Goal: Task Accomplishment & Management: Manage account settings

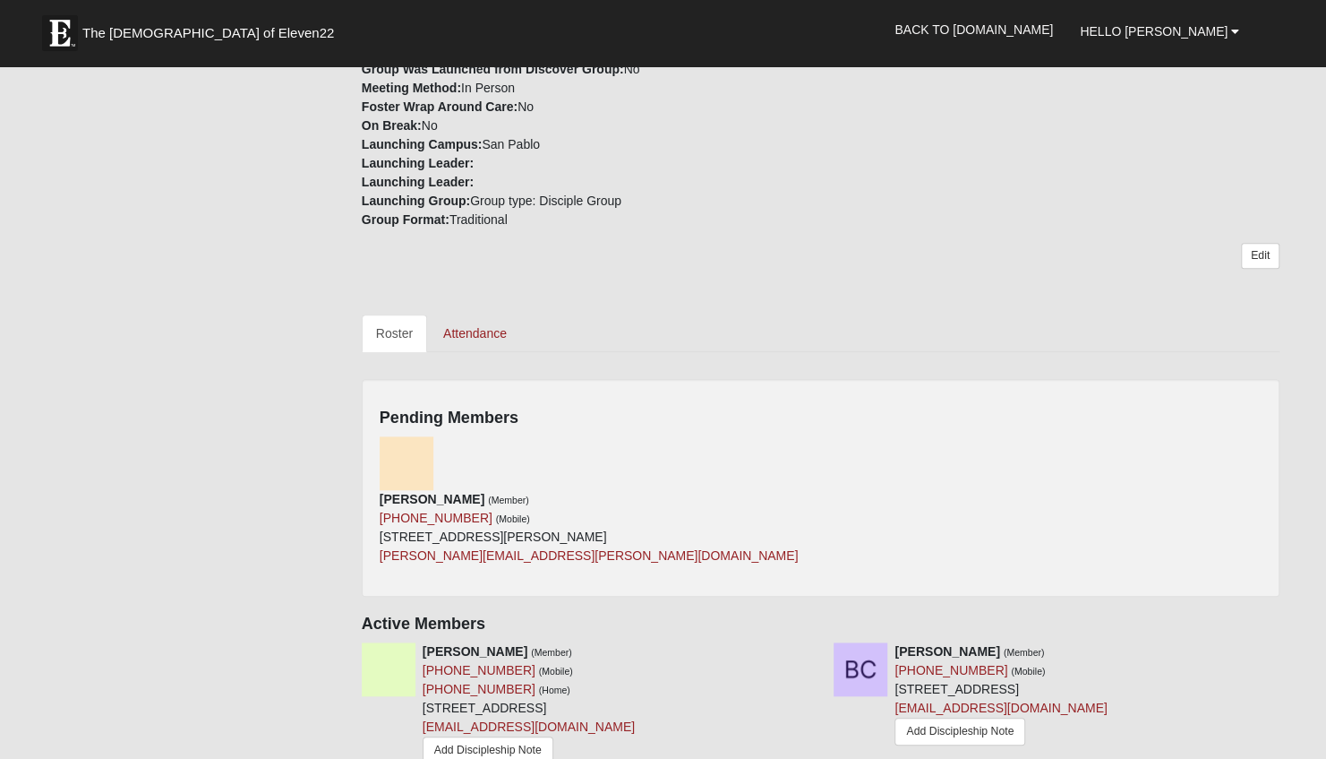
scroll to position [627, 0]
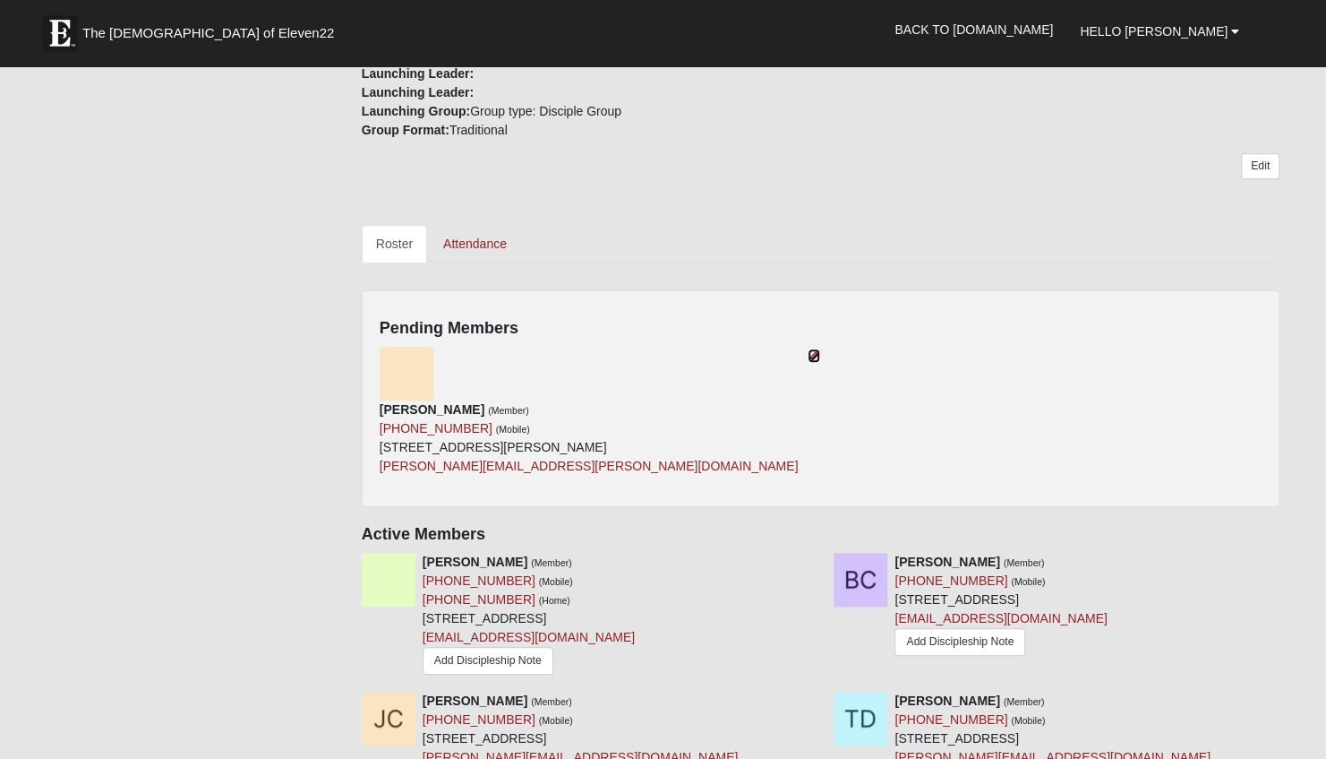
click at [820, 349] on icon at bounding box center [814, 355] width 13 height 13
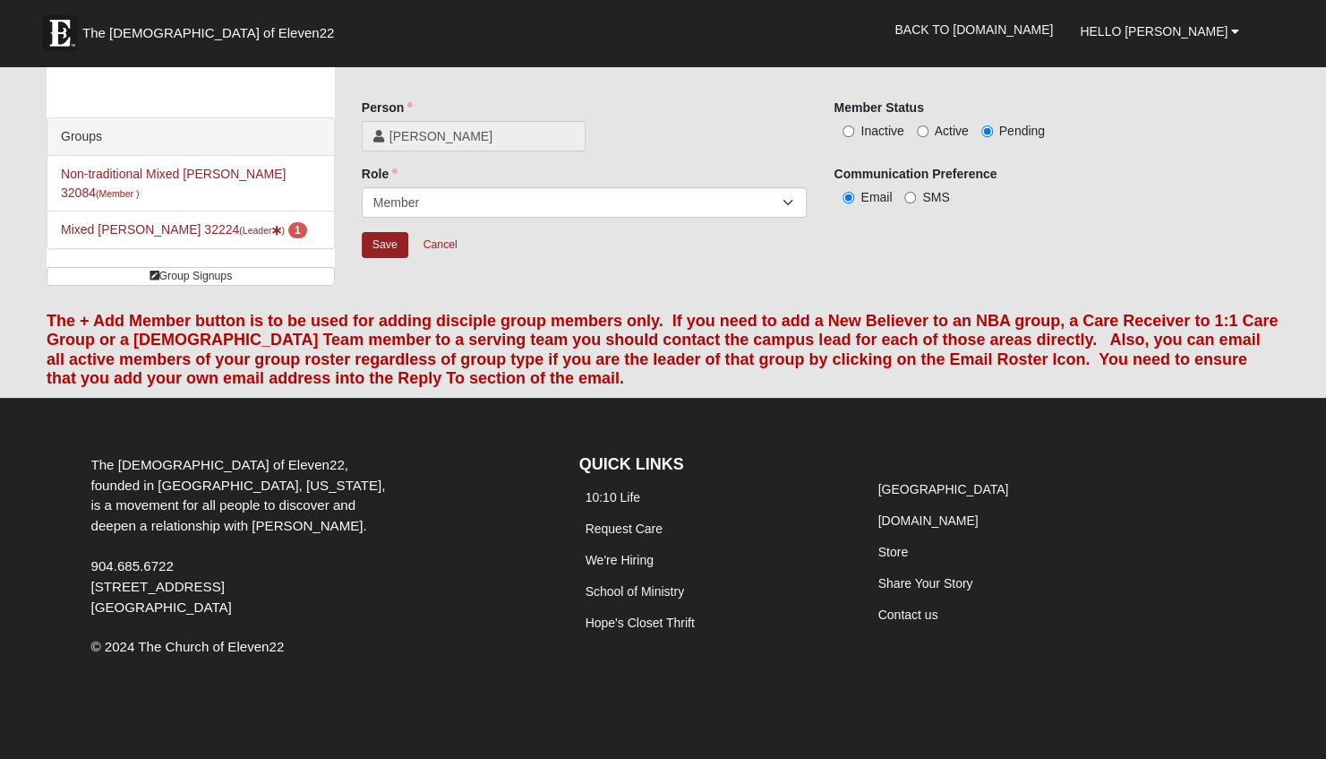
scroll to position [30, 0]
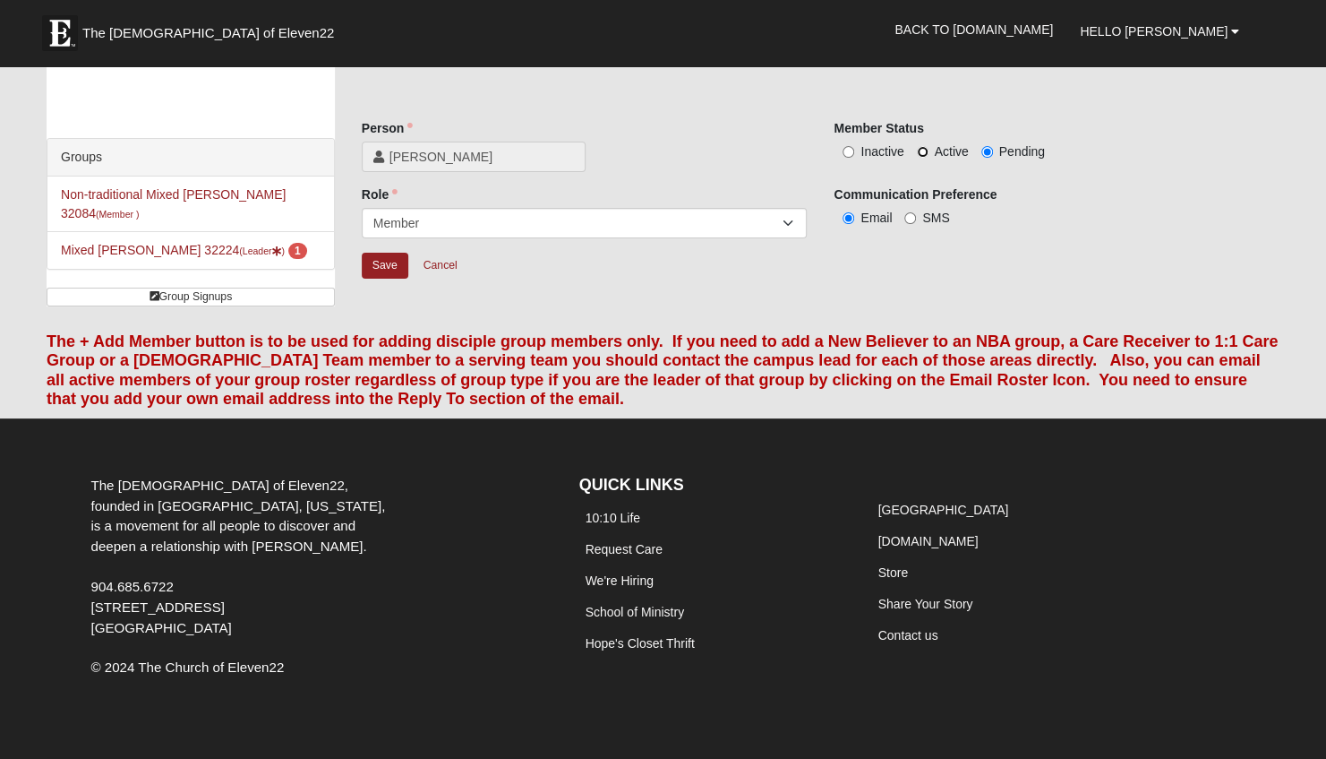
click at [924, 149] on input "Active" at bounding box center [923, 152] width 12 height 12
radio input "true"
click at [398, 262] on input "Save" at bounding box center [385, 266] width 47 height 26
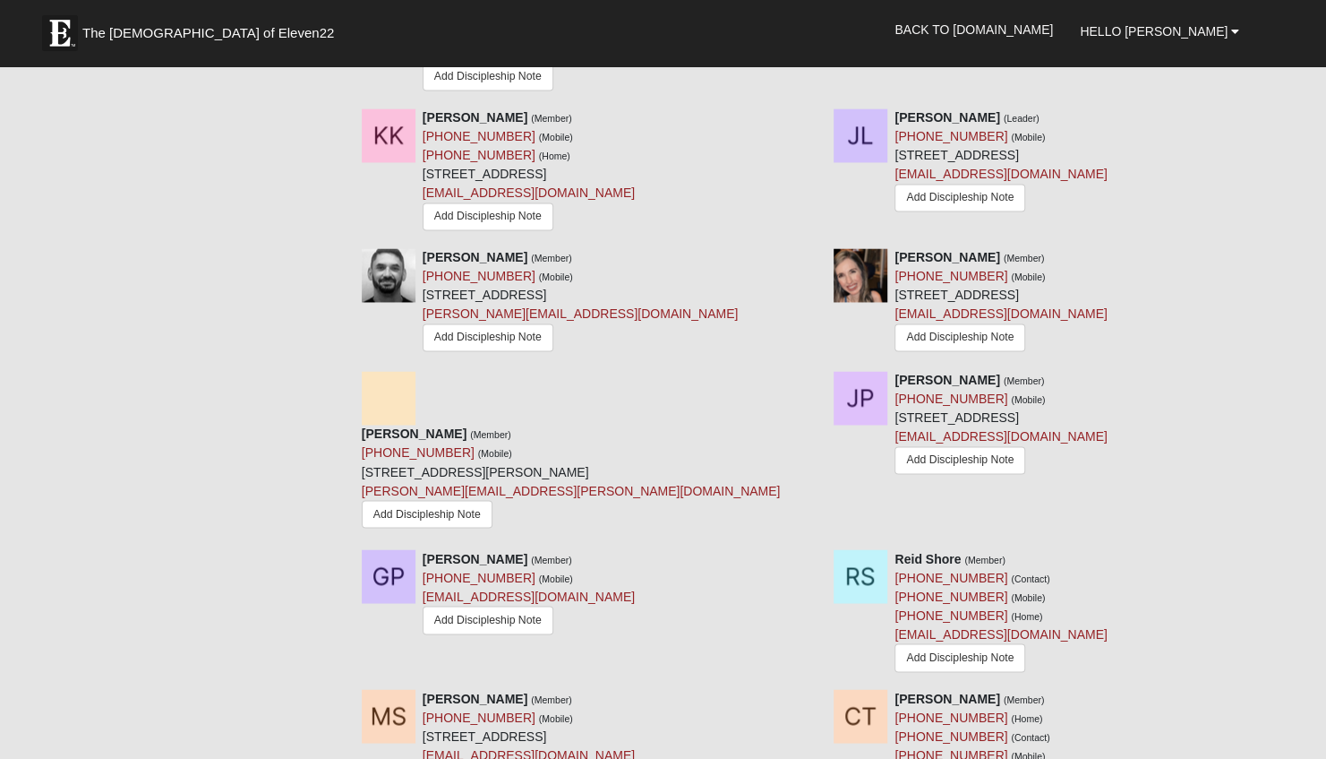
scroll to position [1553, 0]
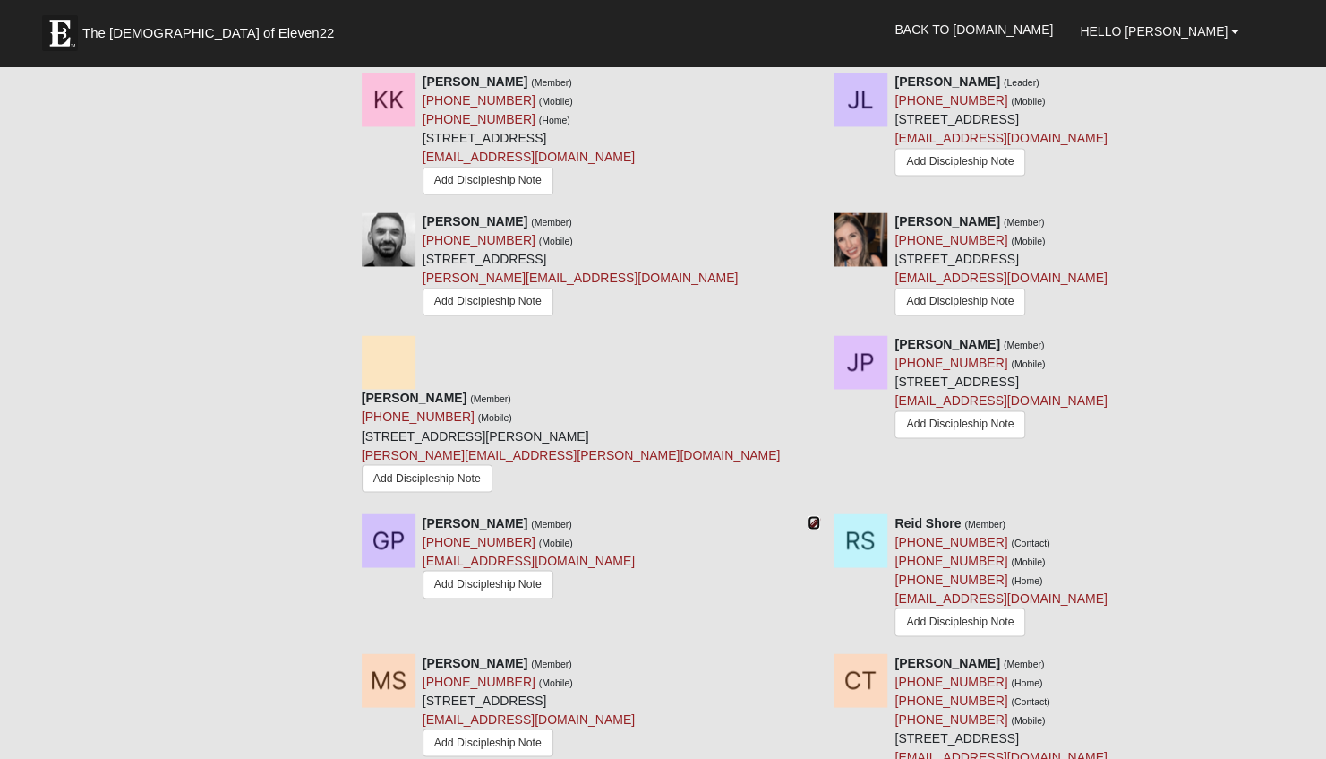
click at [811, 516] on icon at bounding box center [814, 522] width 13 height 13
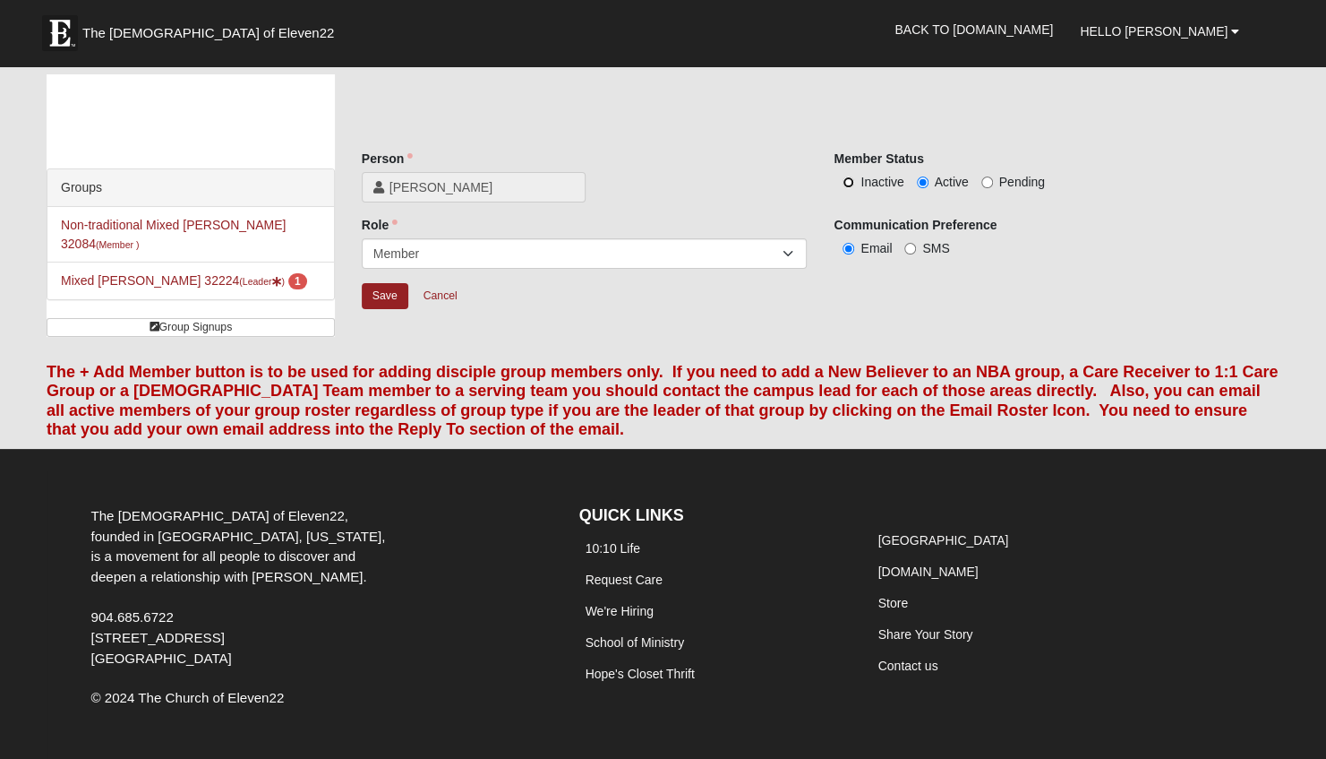
click at [850, 179] on input "Inactive" at bounding box center [849, 182] width 12 height 12
radio input "true"
click at [385, 294] on input "Save" at bounding box center [385, 296] width 47 height 26
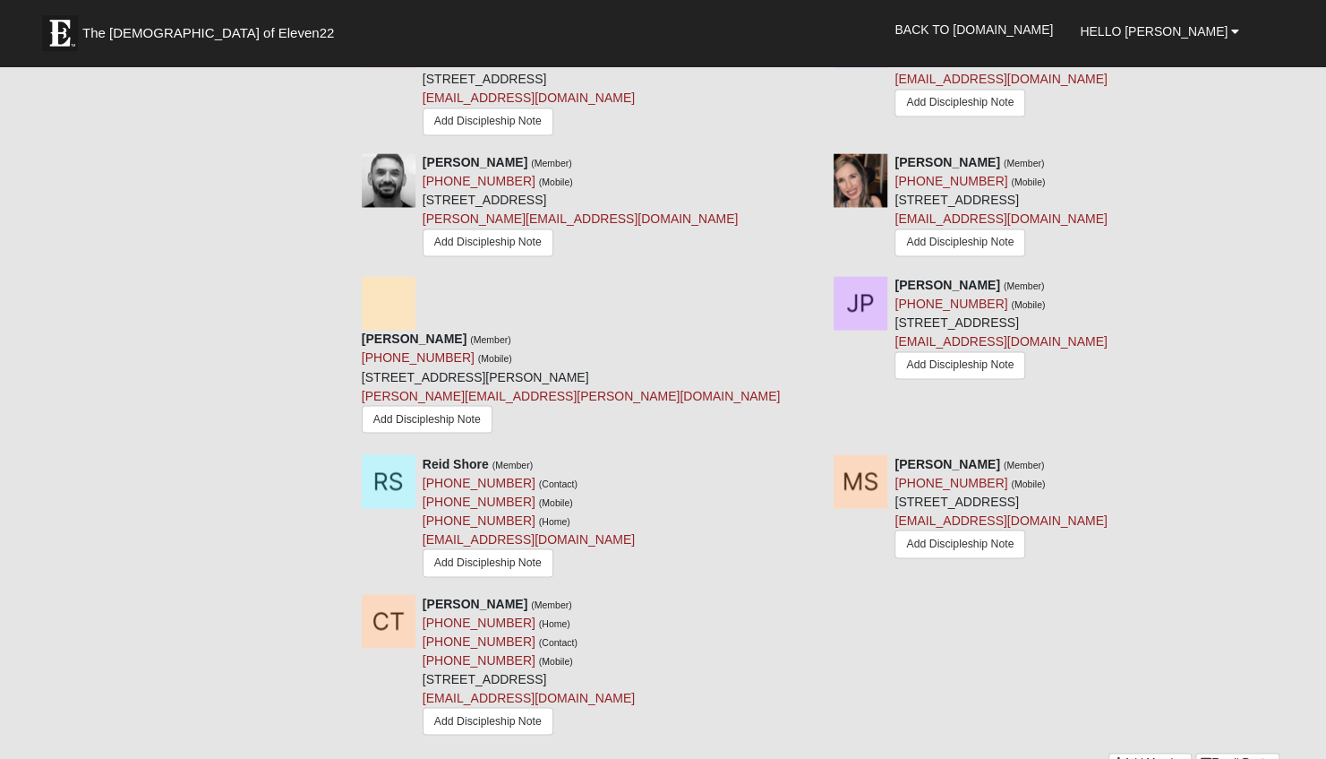
scroll to position [1523, 0]
